Goal: Transaction & Acquisition: Book appointment/travel/reservation

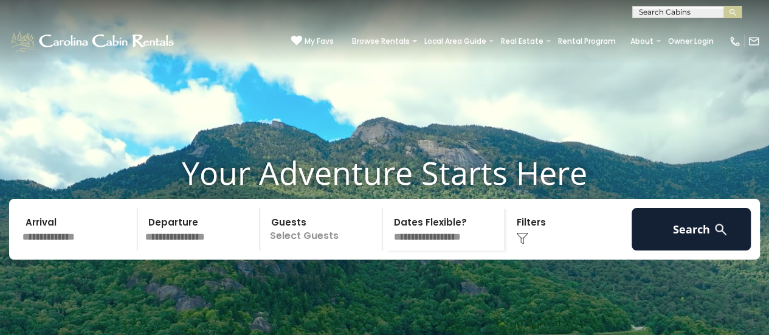
click at [49, 250] on input "text" at bounding box center [77, 229] width 119 height 43
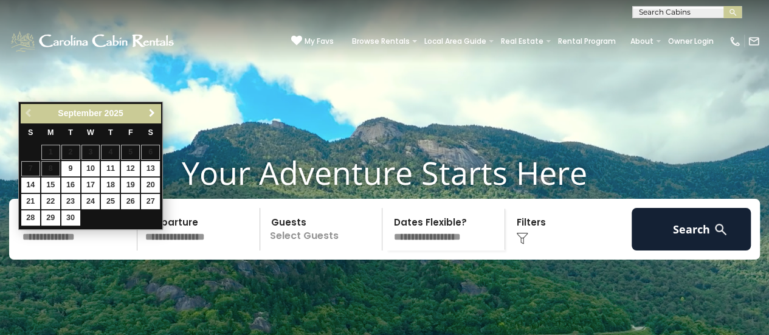
click at [154, 111] on span "Next" at bounding box center [152, 113] width 10 height 10
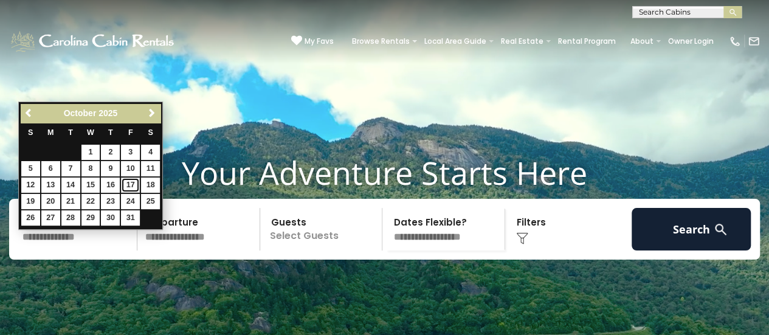
click at [131, 182] on link "17" at bounding box center [130, 185] width 19 height 15
type input "********"
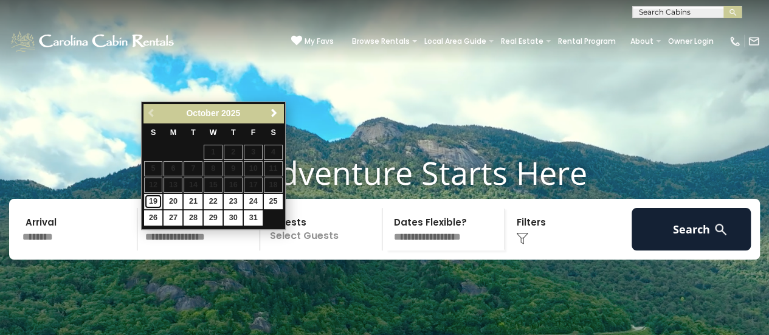
click at [148, 201] on link "19" at bounding box center [153, 201] width 19 height 15
type input "********"
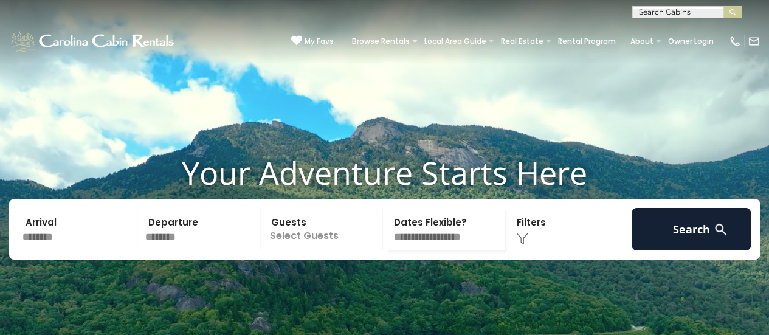
click at [333, 250] on p "Select Guests" at bounding box center [323, 229] width 119 height 43
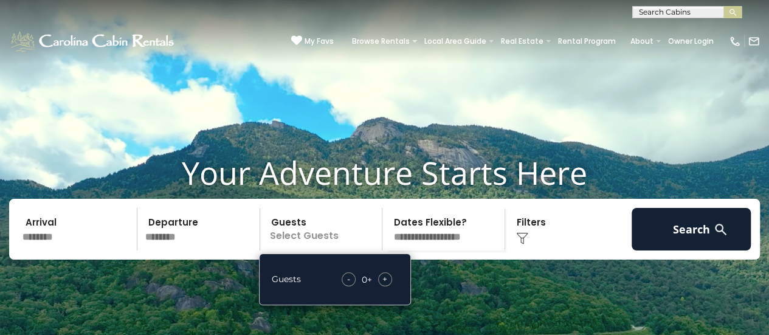
click at [389, 286] on div "+" at bounding box center [385, 279] width 14 height 14
click at [427, 250] on select "**********" at bounding box center [445, 229] width 119 height 43
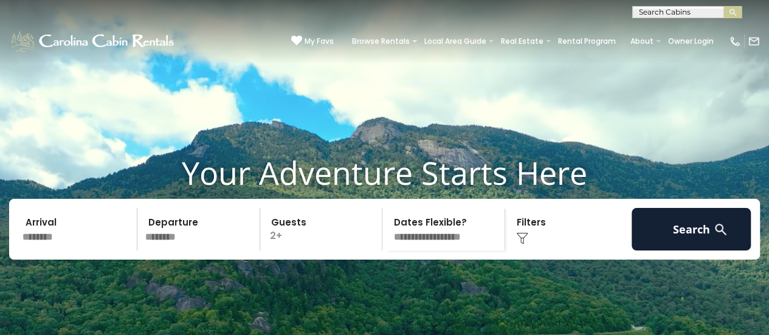
click at [544, 250] on div "Click to Choose" at bounding box center [568, 229] width 119 height 43
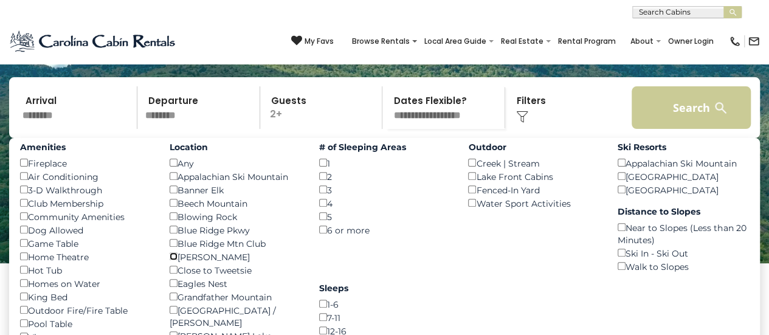
scroll to position [122, 0]
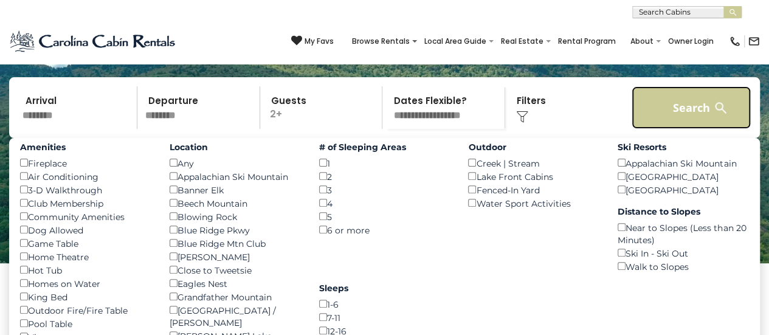
click at [696, 128] on button "Search" at bounding box center [691, 107] width 119 height 43
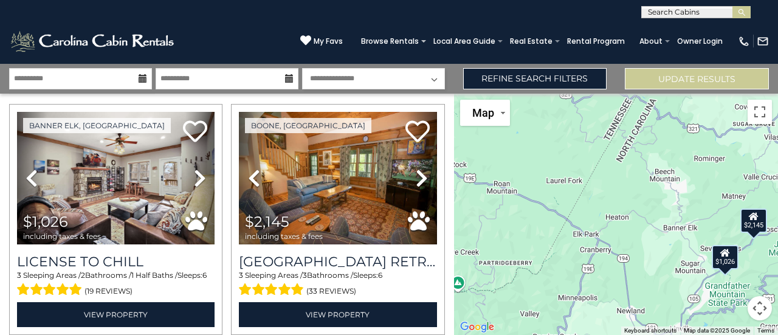
scroll to position [36, 0]
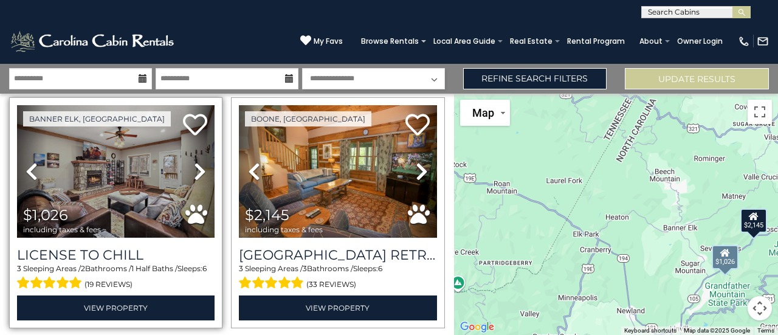
click at [194, 170] on icon at bounding box center [200, 171] width 12 height 19
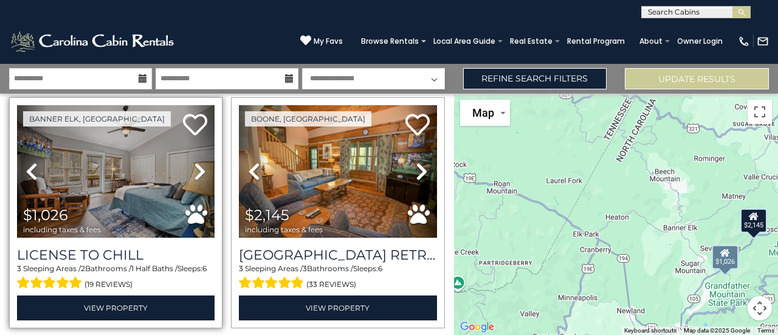
click at [194, 170] on icon at bounding box center [200, 171] width 12 height 19
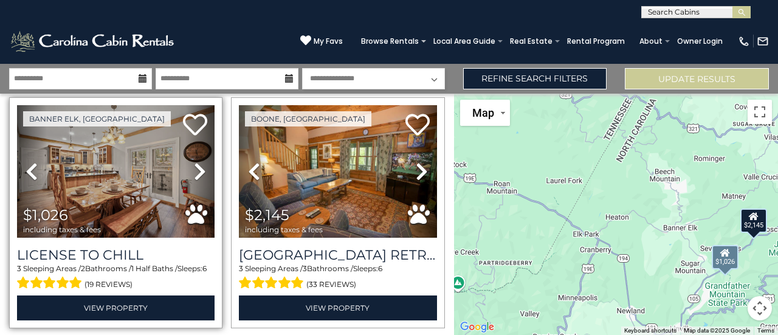
click at [194, 170] on icon at bounding box center [200, 171] width 12 height 19
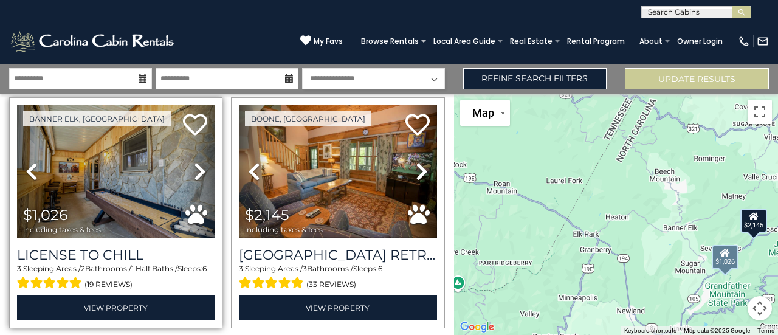
click at [194, 170] on icon at bounding box center [200, 171] width 12 height 19
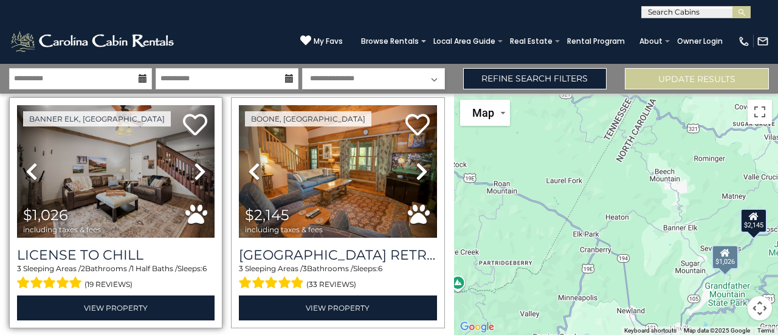
click at [194, 170] on icon at bounding box center [200, 171] width 12 height 19
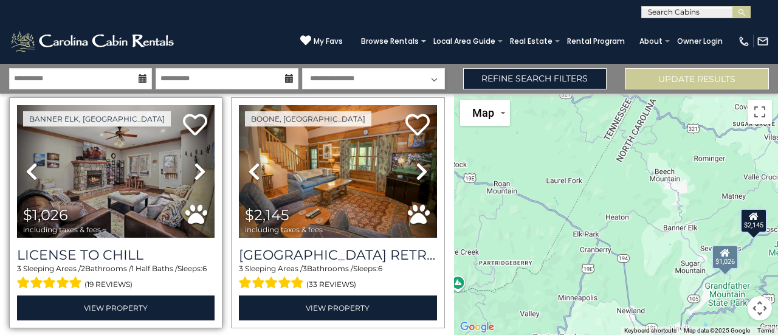
click at [194, 170] on icon at bounding box center [200, 171] width 12 height 19
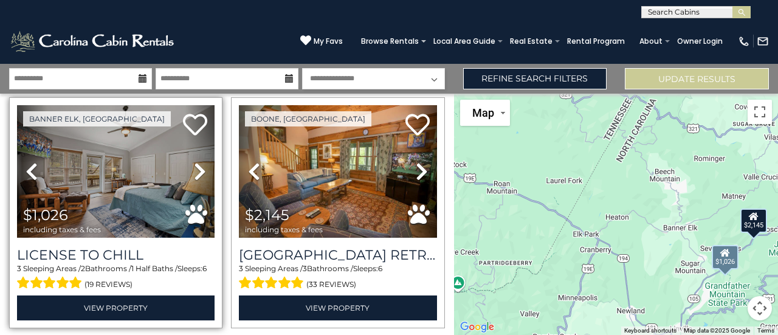
click at [194, 170] on icon at bounding box center [200, 171] width 12 height 19
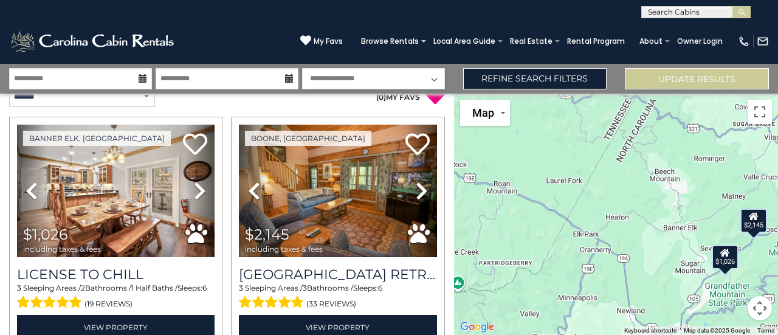
scroll to position [17, 0]
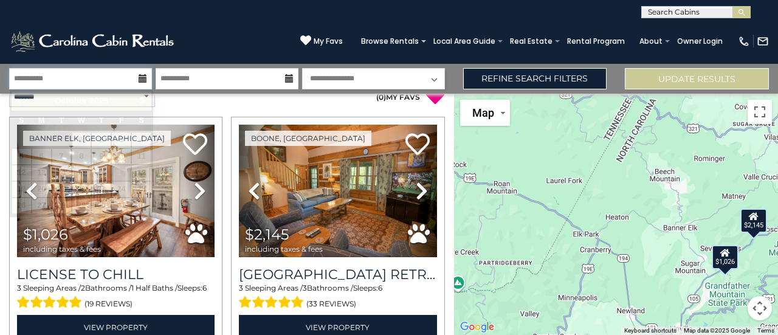
click at [131, 80] on input "**********" at bounding box center [80, 78] width 143 height 21
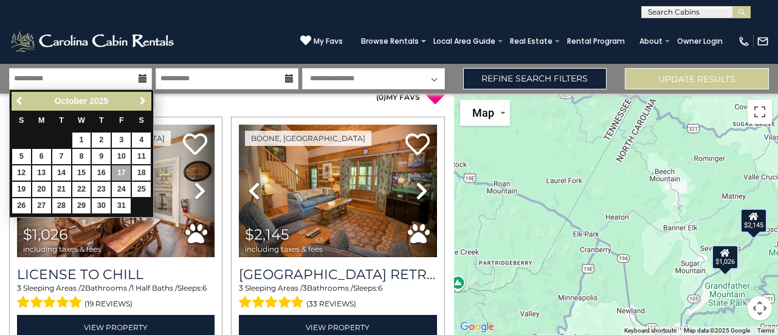
click at [141, 97] on span "Next" at bounding box center [143, 101] width 10 height 10
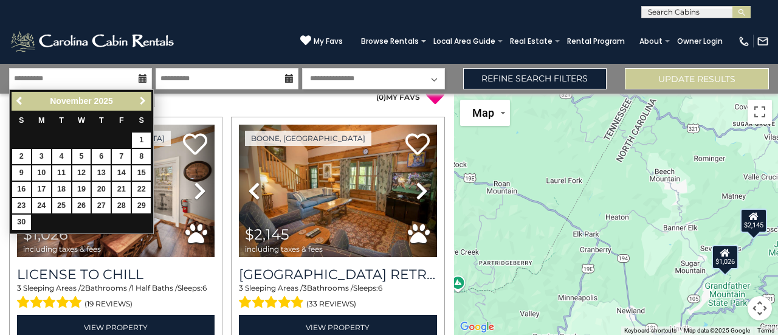
click at [139, 100] on span "Next" at bounding box center [143, 101] width 10 height 10
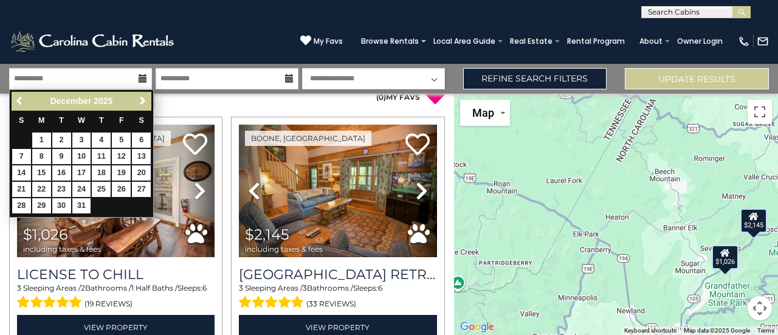
click at [205, 49] on div "[PHONE_NUMBER] My Favs Browse Rentals Local Area Guide Activities & Attractions…" at bounding box center [389, 41] width 778 height 46
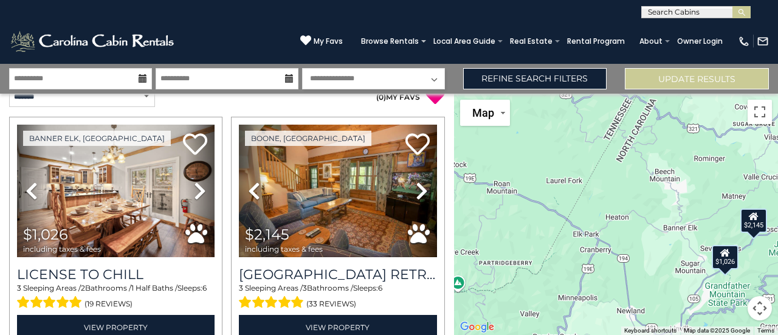
click at [413, 74] on select "**********" at bounding box center [373, 78] width 143 height 21
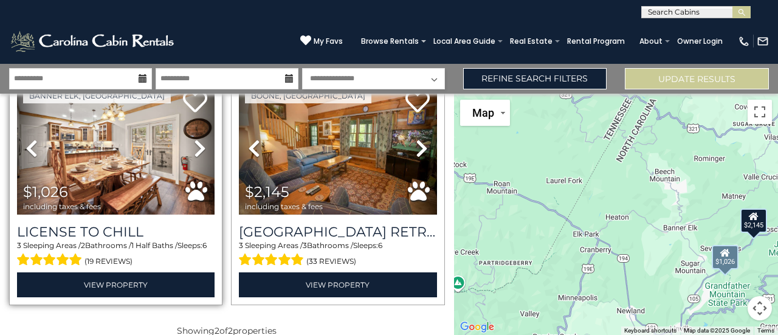
scroll to position [60, 0]
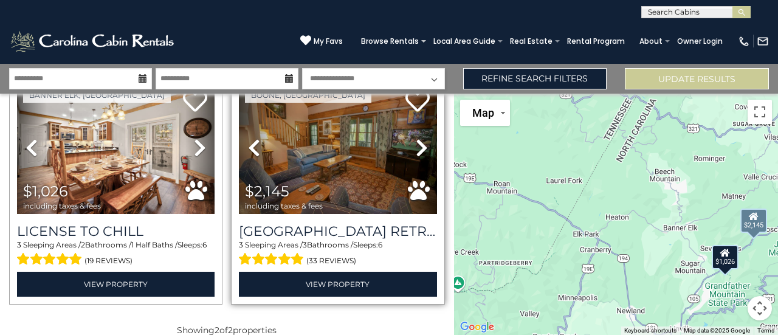
click at [416, 146] on icon at bounding box center [422, 147] width 12 height 19
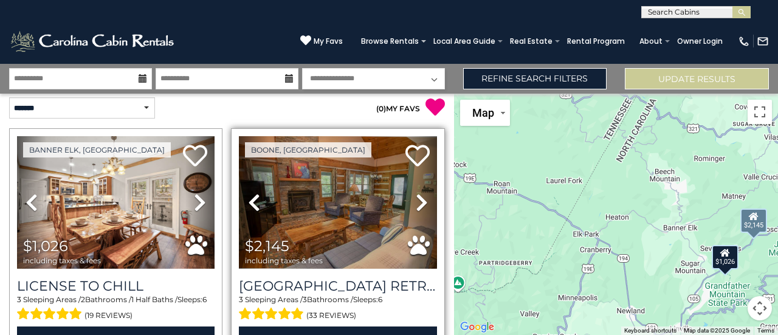
scroll to position [0, 0]
